Goal: Task Accomplishment & Management: Manage account settings

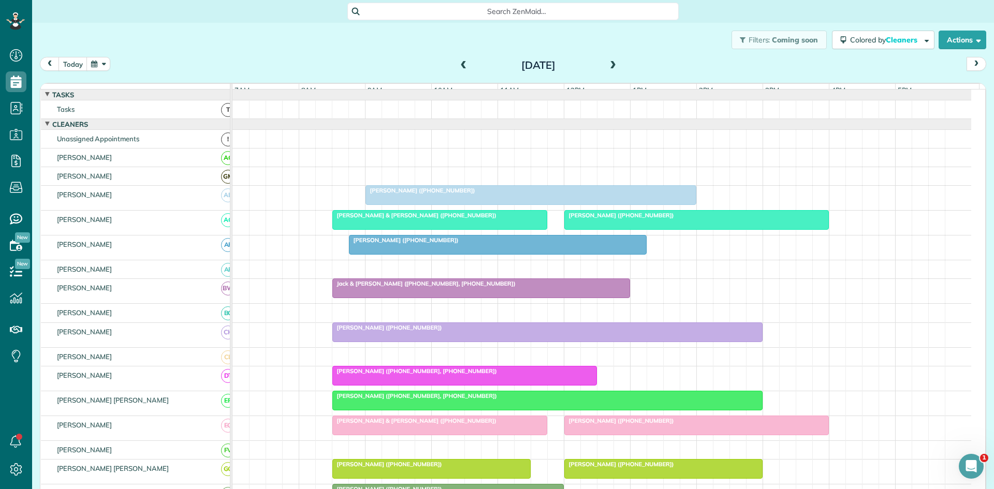
scroll to position [172, 0]
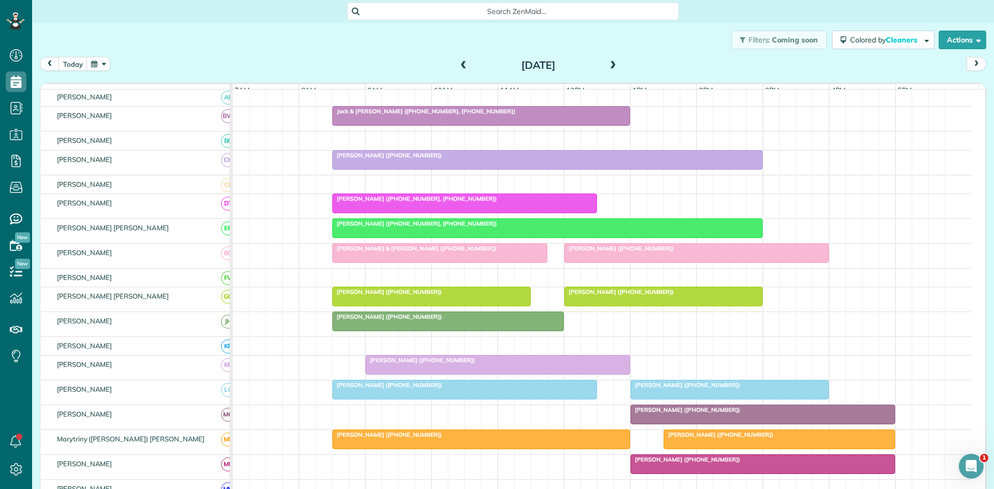
click at [460, 64] on span at bounding box center [463, 65] width 11 height 9
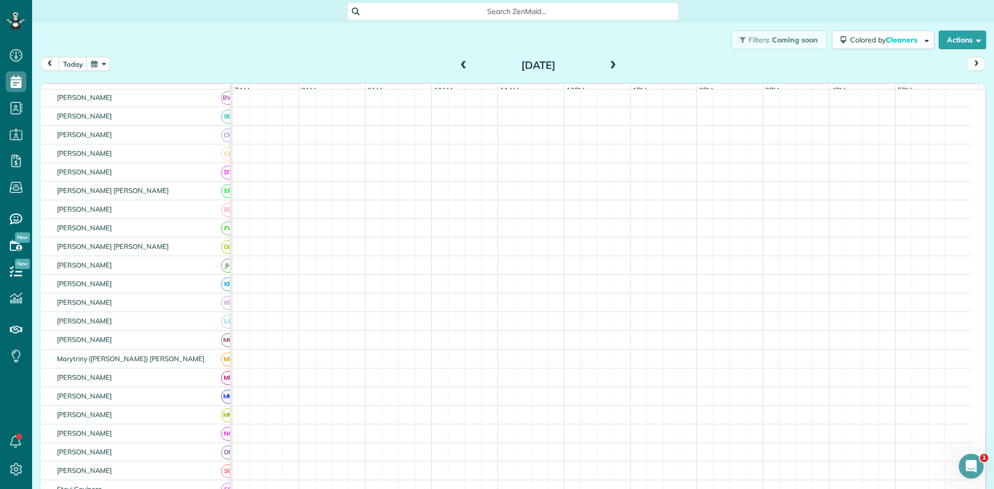
scroll to position [154, 0]
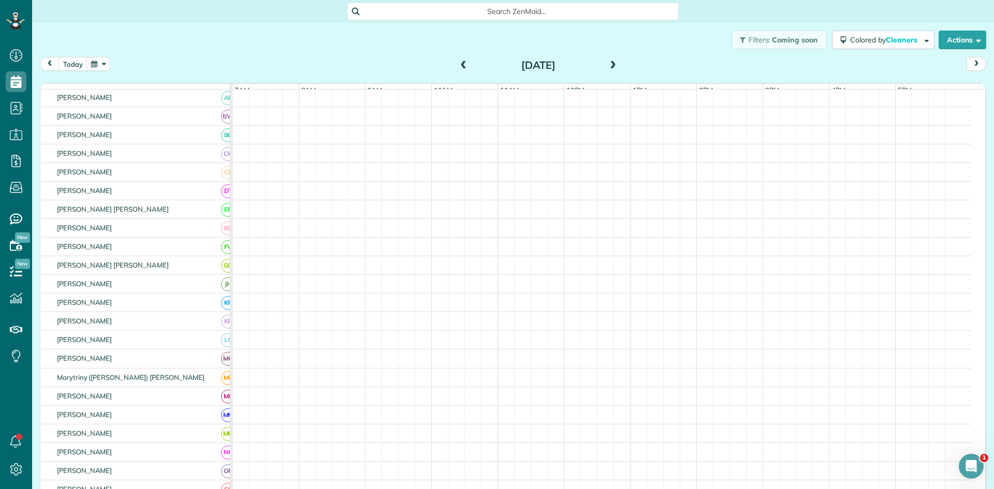
click at [460, 64] on span at bounding box center [463, 65] width 11 height 9
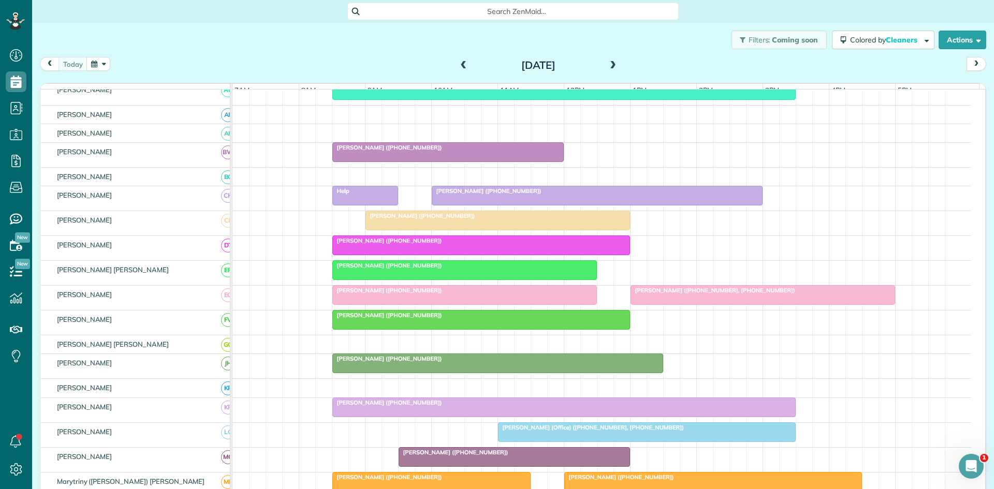
scroll to position [190, 0]
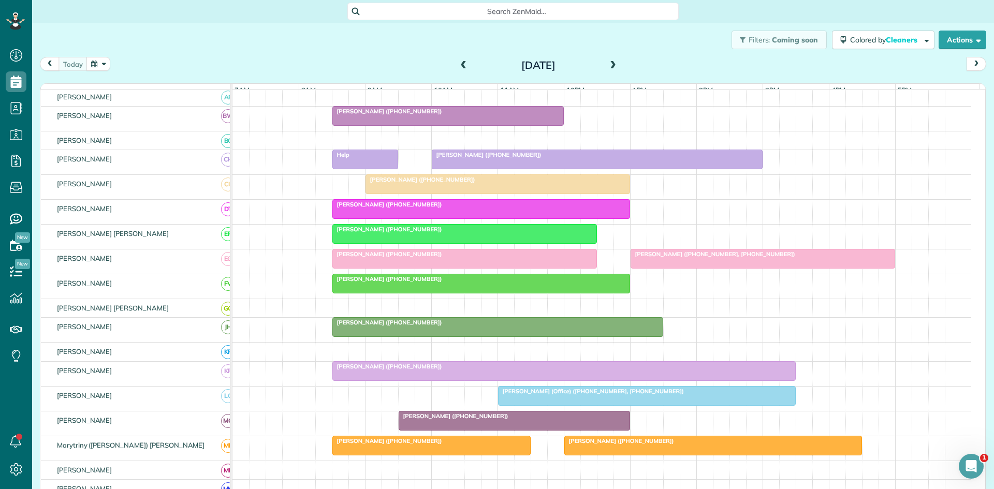
click at [677, 257] on link "[PERSON_NAME] ([PHONE_NUMBER], [PHONE_NUMBER])" at bounding box center [762, 259] width 264 height 20
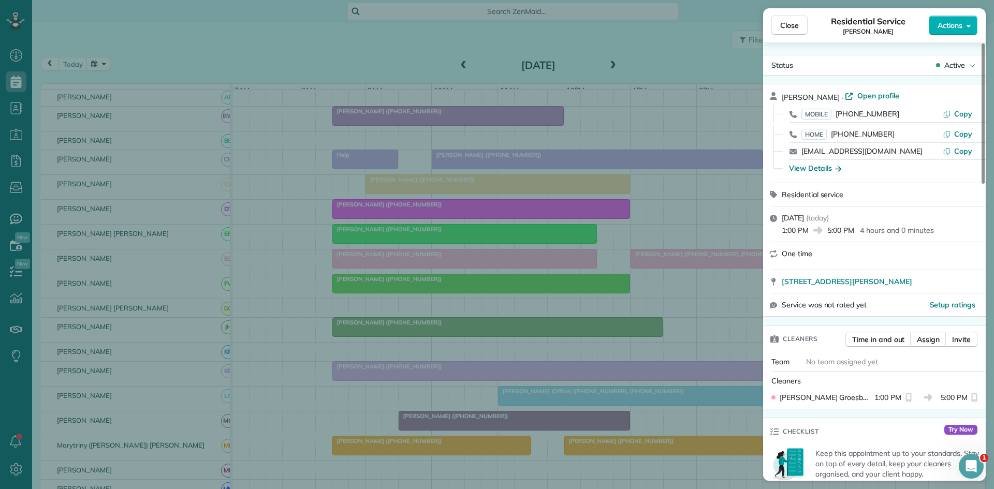
click at [682, 257] on div "Close Residential Service [PERSON_NAME] Actions Status Active [PERSON_NAME] · O…" at bounding box center [497, 244] width 994 height 489
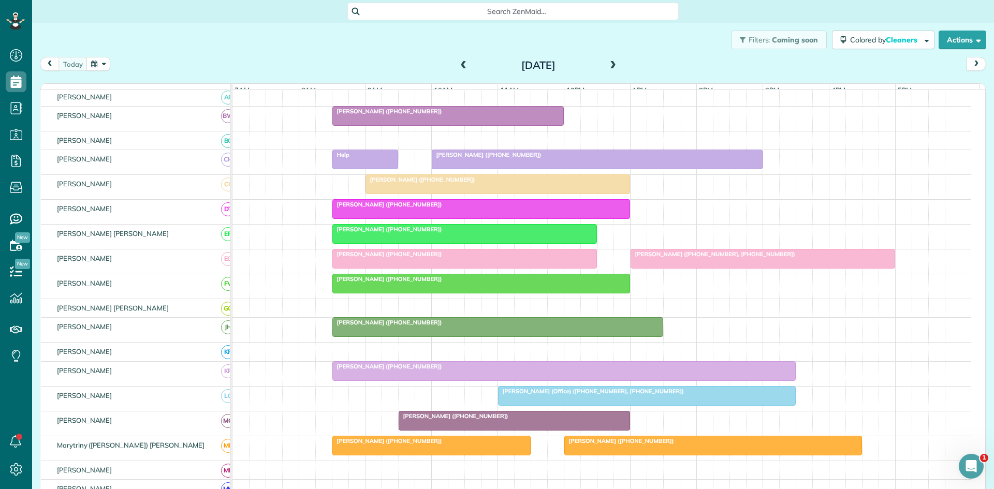
click at [554, 258] on div "[PERSON_NAME] ([PHONE_NUMBER])" at bounding box center [464, 253] width 258 height 7
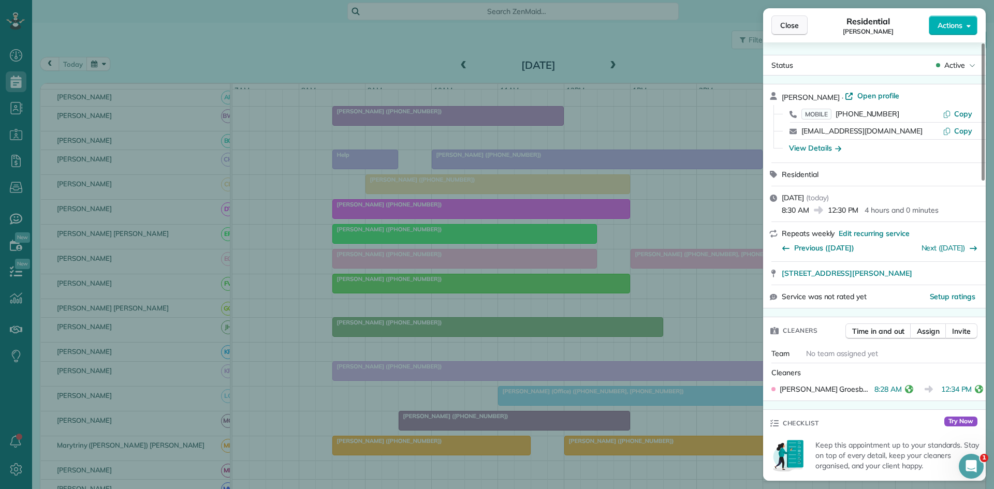
click at [777, 26] on button "Close" at bounding box center [789, 26] width 36 height 20
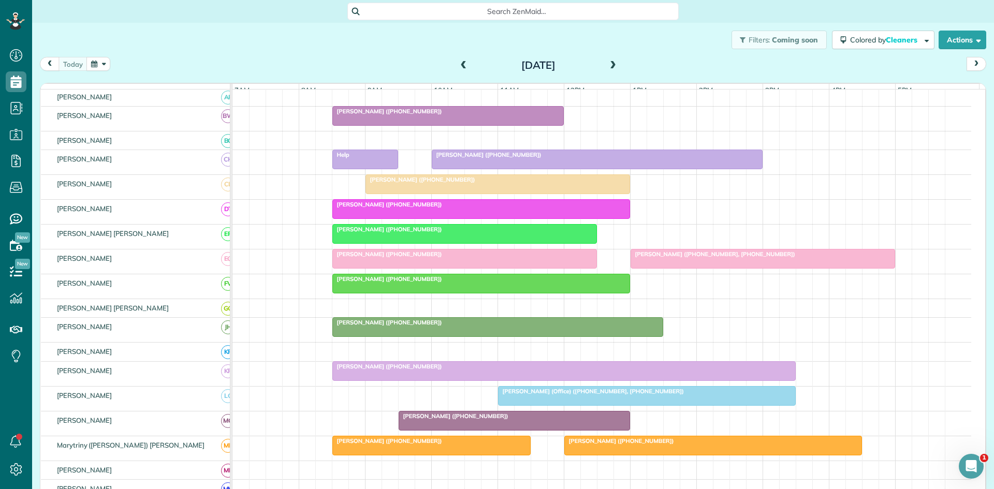
click at [657, 268] on div at bounding box center [762, 258] width 263 height 19
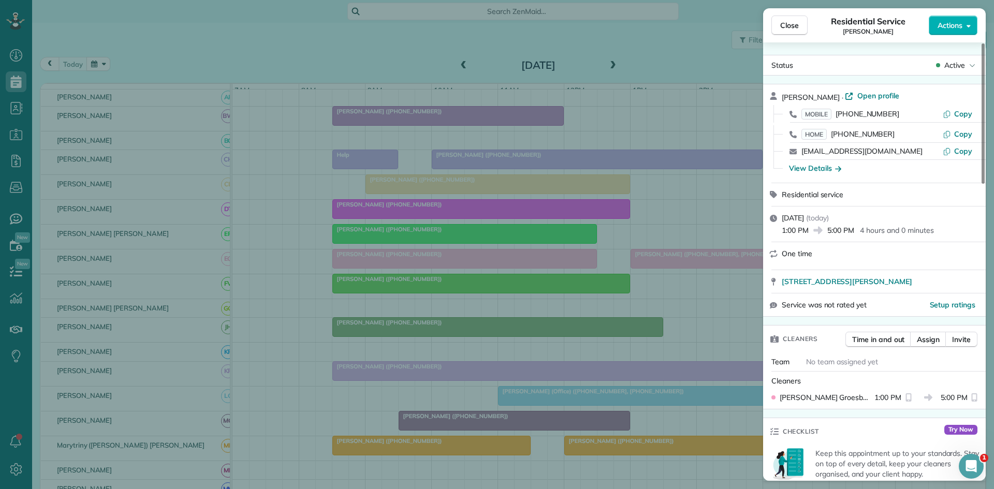
click at [740, 333] on div "Close Residential Service [PERSON_NAME] Actions Status Active [PERSON_NAME] · O…" at bounding box center [497, 244] width 994 height 489
